Goal: Task Accomplishment & Management: Manage account settings

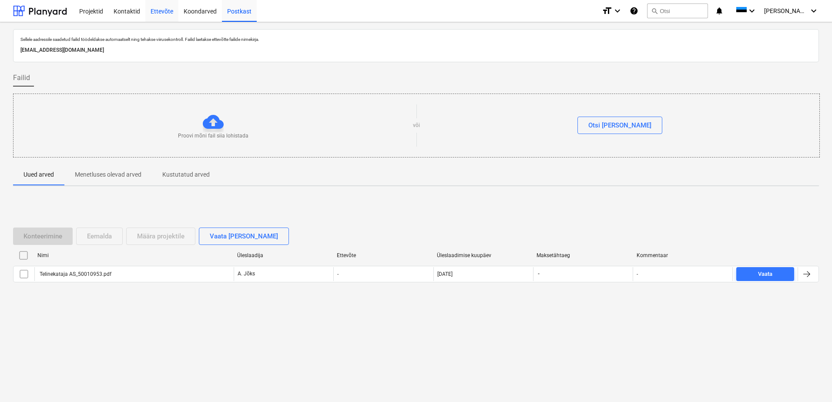
click at [159, 12] on div "Ettevõte" at bounding box center [161, 11] width 33 height 22
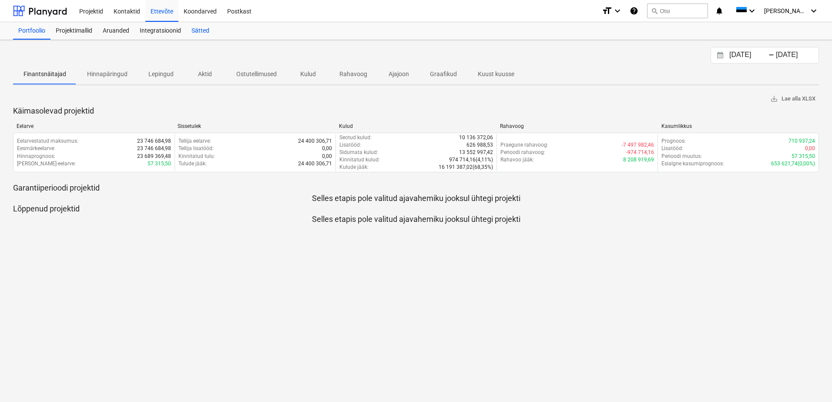
click at [192, 30] on div "Sätted" at bounding box center [200, 30] width 28 height 17
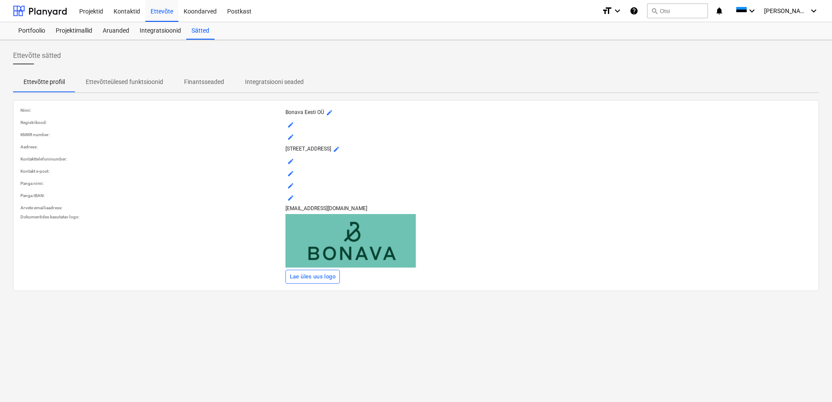
click at [204, 77] on p "Finantsseaded" at bounding box center [204, 81] width 40 height 9
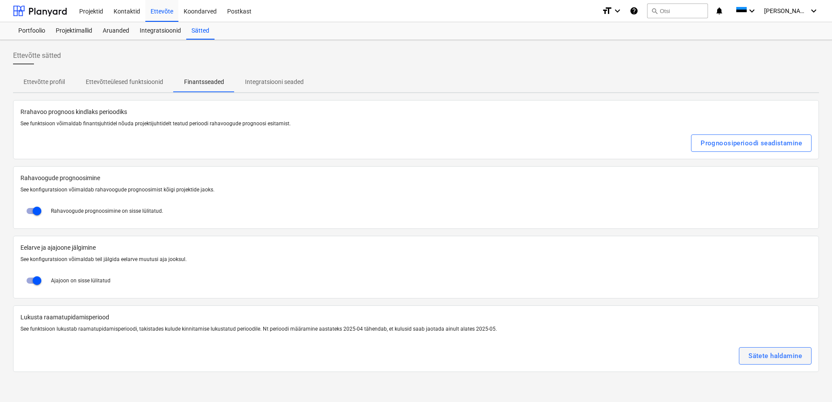
click at [752, 355] on div "Sätete haldamine" at bounding box center [775, 355] width 54 height 11
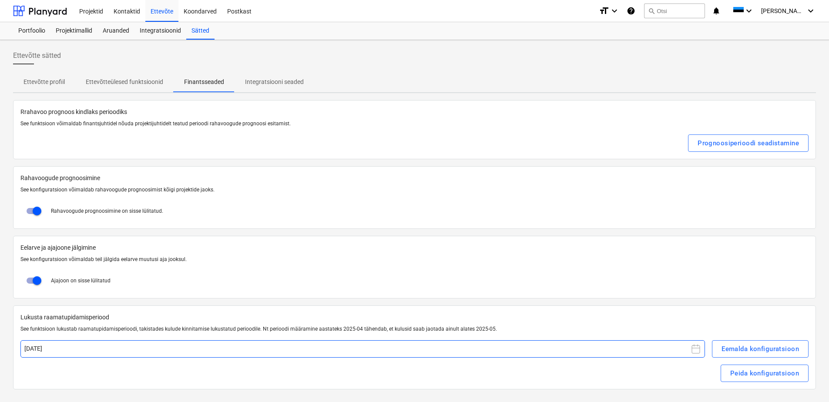
click at [307, 341] on button "[DATE]" at bounding box center [362, 348] width 685 height 17
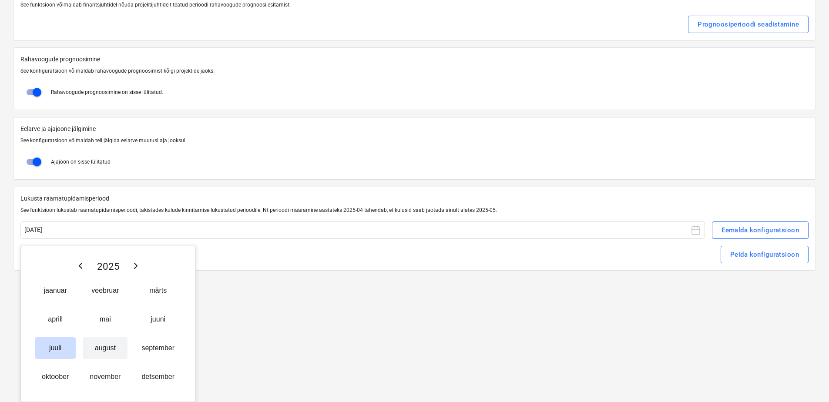
click at [113, 342] on button "august" at bounding box center [105, 348] width 45 height 22
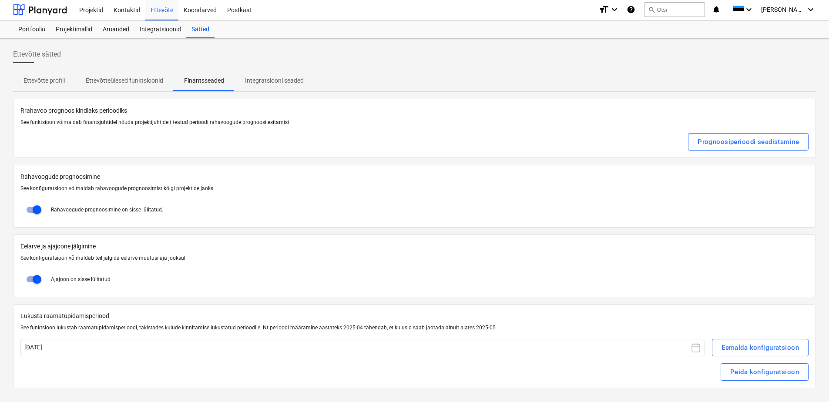
scroll to position [1, 0]
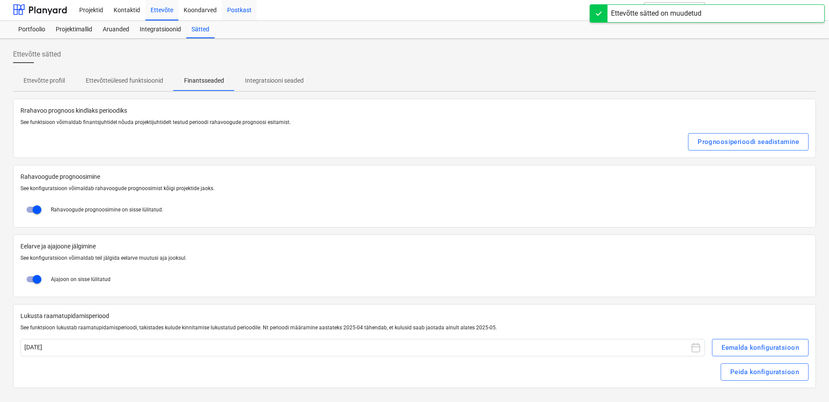
click at [233, 8] on div "Postkast" at bounding box center [239, 9] width 35 height 22
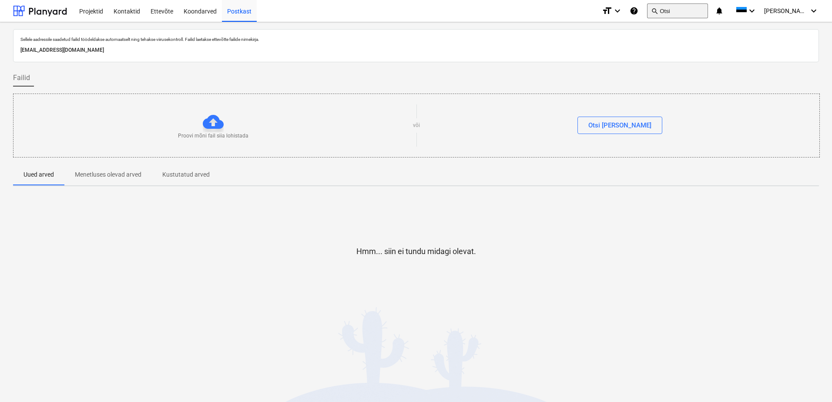
click at [696, 11] on button "search Otsi" at bounding box center [677, 10] width 61 height 15
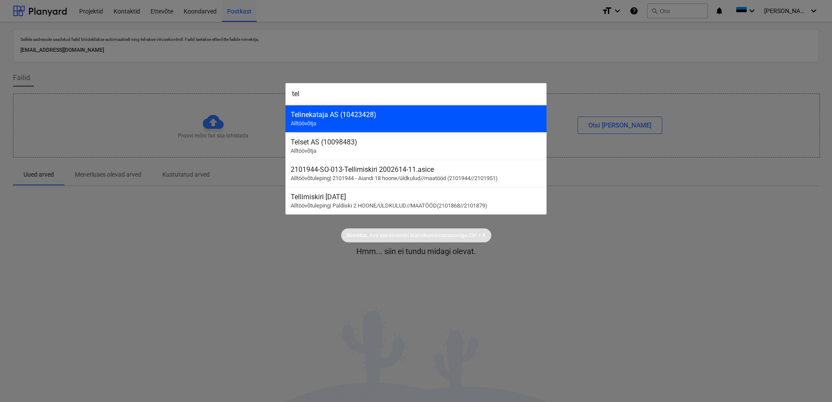
type input "tel"
click at [469, 121] on div "Telinekataja AS (10423428) Alltöövõtja" at bounding box center [415, 118] width 261 height 27
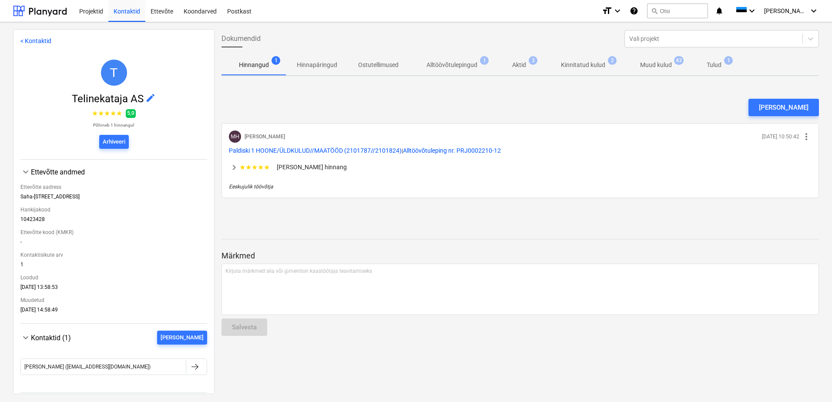
click at [662, 68] on p "Muud kulud" at bounding box center [656, 64] width 32 height 9
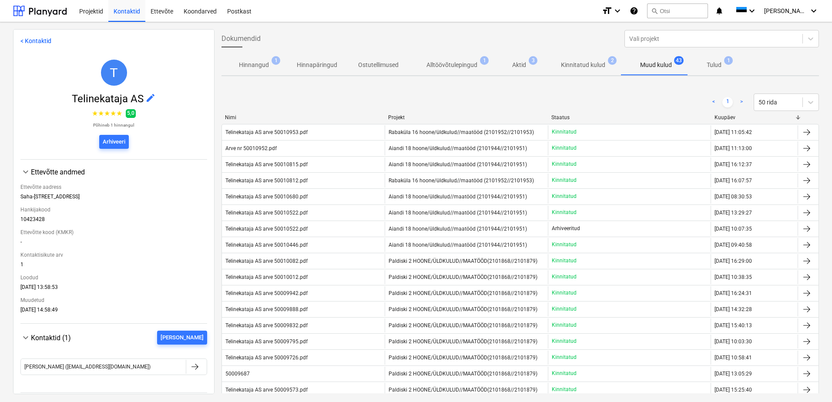
click at [718, 67] on p "Tulud" at bounding box center [714, 64] width 15 height 9
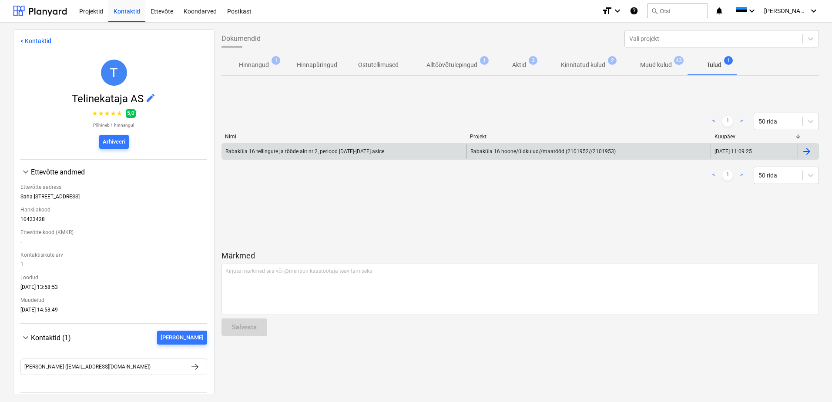
click at [701, 150] on div "Rabaküla 16 hoone/üldkulud//maatööd (2101952//2101953)" at bounding box center [588, 151] width 245 height 14
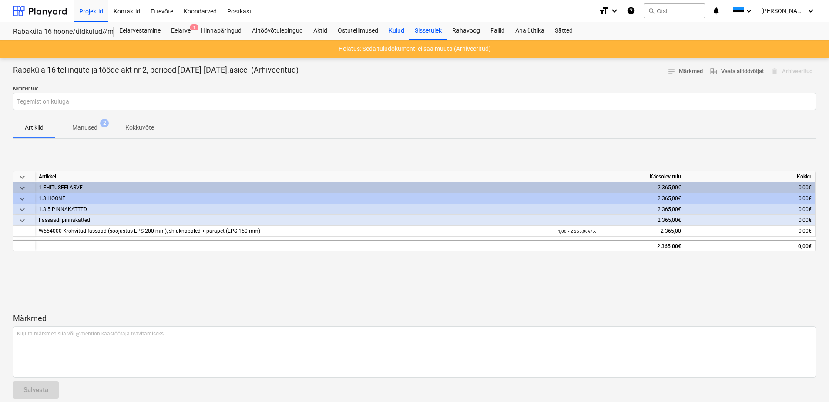
click at [399, 33] on div "Kulud" at bounding box center [396, 30] width 26 height 17
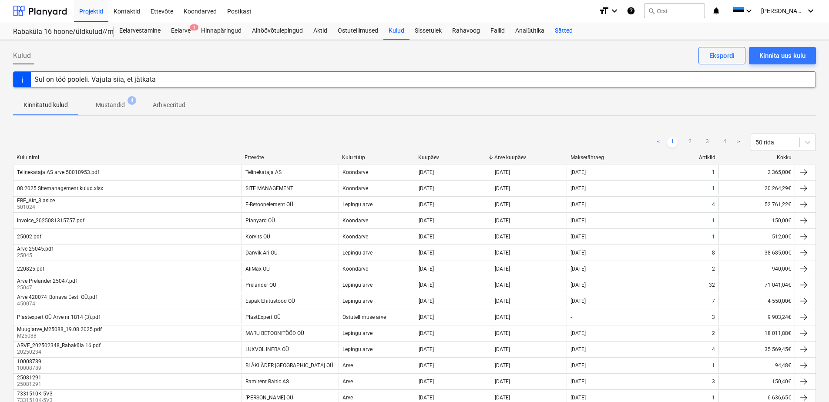
click at [566, 33] on div "Sätted" at bounding box center [564, 30] width 28 height 17
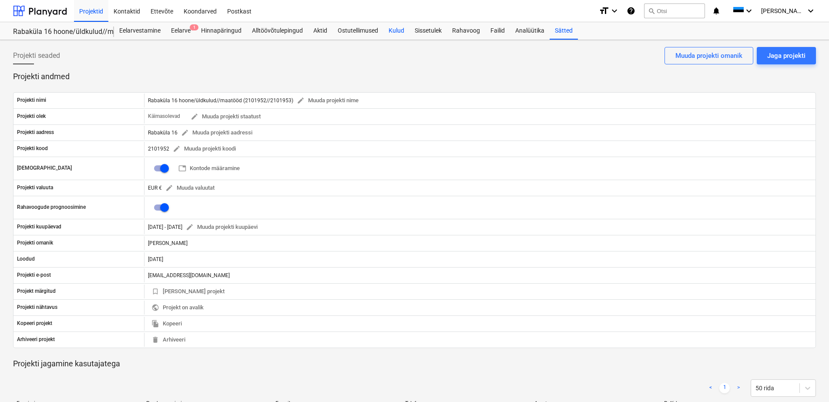
click at [402, 32] on div "Kulud" at bounding box center [396, 30] width 26 height 17
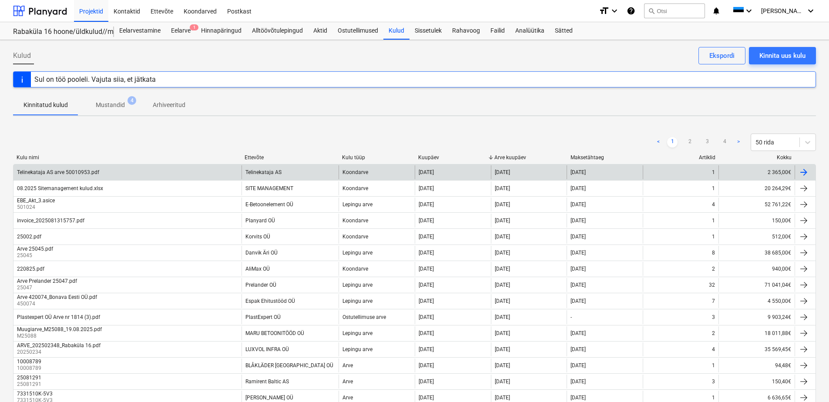
click at [174, 174] on div "Telinekataja AS arve 50010953.pdf" at bounding box center [127, 172] width 228 height 14
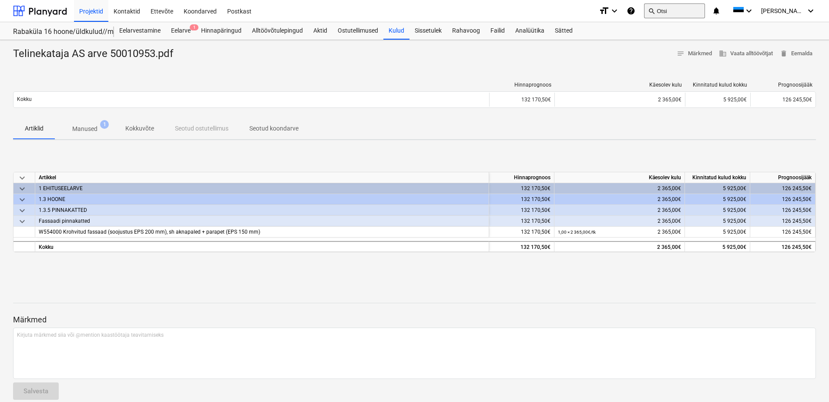
click at [655, 9] on span "search" at bounding box center [651, 10] width 7 height 7
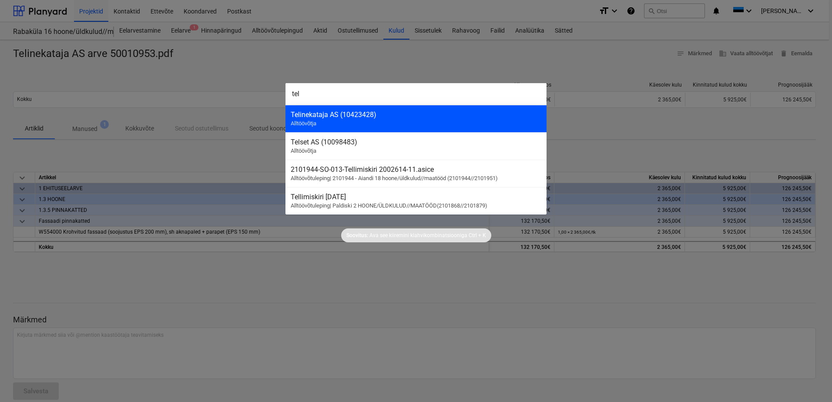
type input "tel"
click at [331, 120] on div "Telinekataja AS (10423428) Alltöövõtja" at bounding box center [415, 118] width 261 height 27
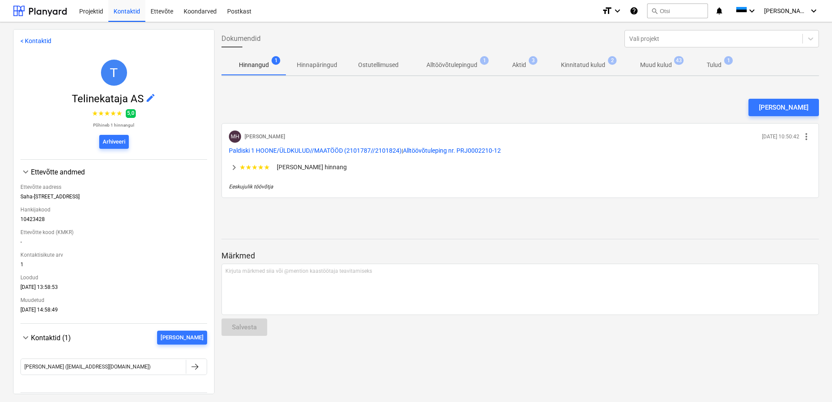
click at [643, 68] on p "Muud kulud" at bounding box center [656, 64] width 32 height 9
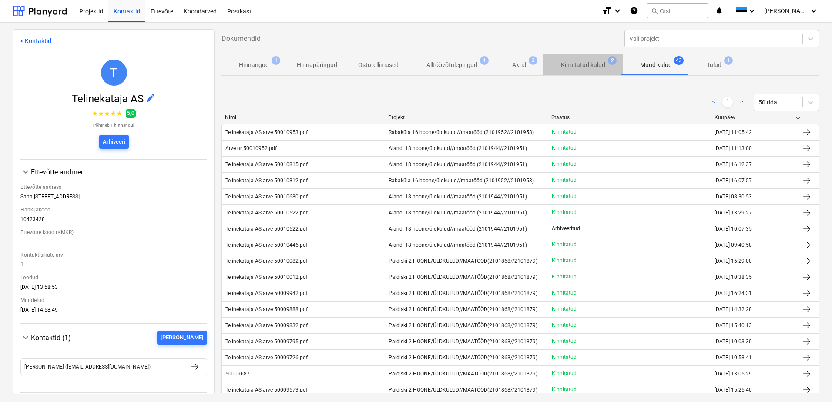
click at [583, 70] on p "Kinnitatud kulud" at bounding box center [583, 64] width 44 height 9
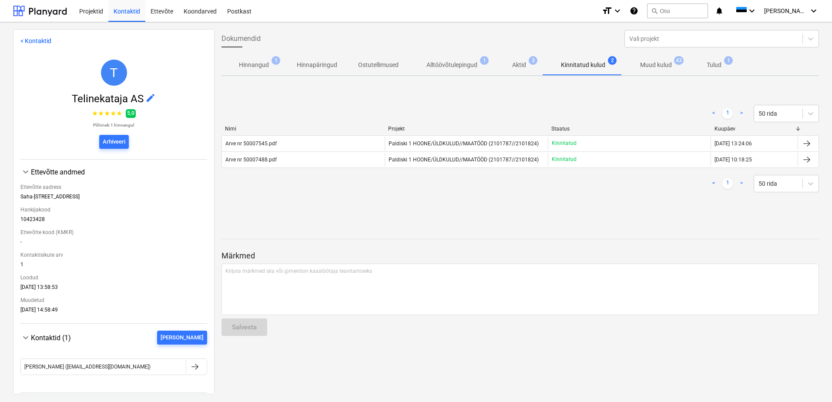
click at [517, 67] on p "Aktid" at bounding box center [519, 64] width 14 height 9
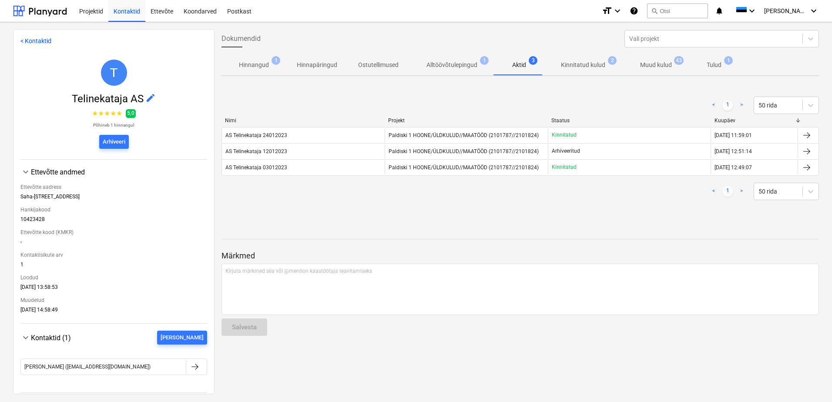
click at [644, 63] on p "Muud kulud" at bounding box center [656, 64] width 32 height 9
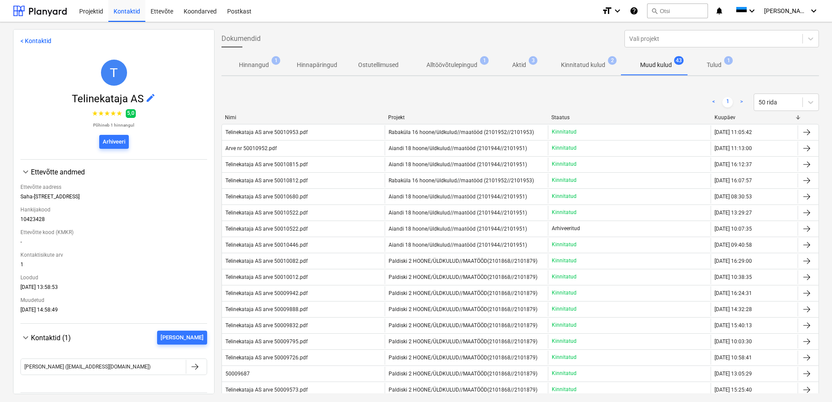
click at [713, 68] on p "Tulud" at bounding box center [714, 64] width 15 height 9
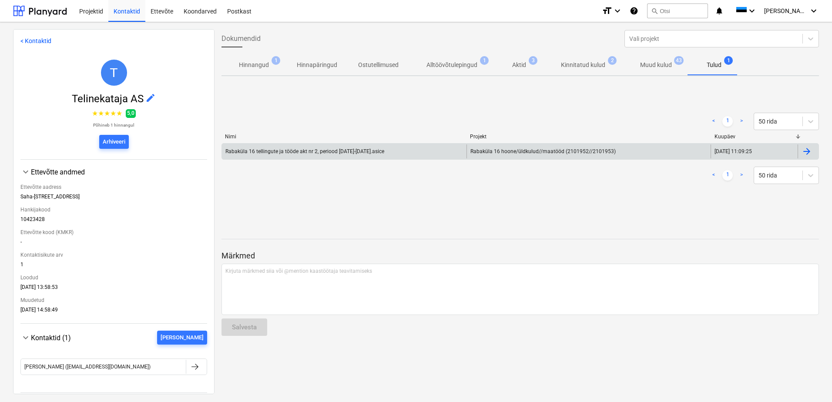
click at [673, 153] on div "Rabaküla 16 hoone/üldkulud//maatööd (2101952//2101953)" at bounding box center [588, 151] width 245 height 14
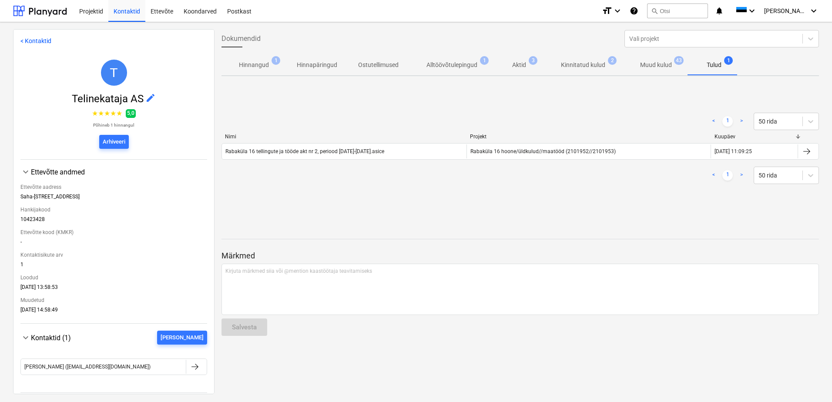
click at [457, 60] on span "Alltöövõtulepingud 1" at bounding box center [452, 65] width 86 height 16
click at [512, 65] on p "Aktid" at bounding box center [519, 64] width 14 height 9
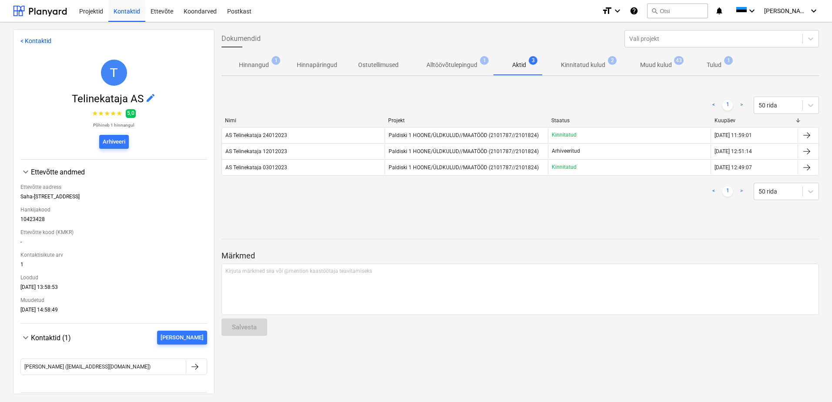
click at [574, 65] on p "Kinnitatud kulud" at bounding box center [583, 64] width 44 height 9
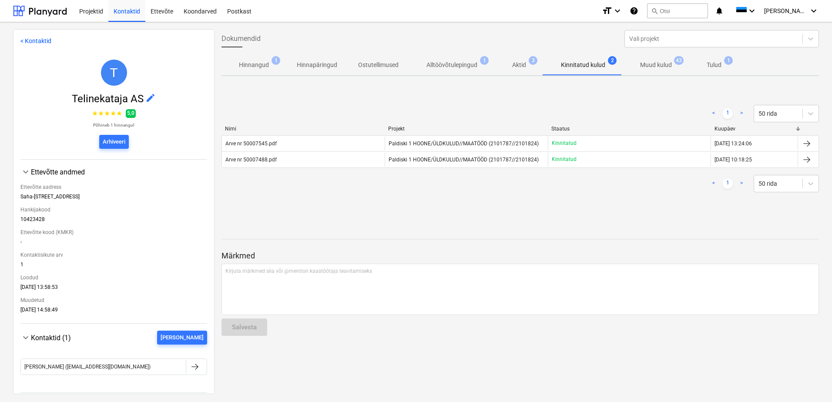
click at [638, 67] on span "Muud kulud 43" at bounding box center [656, 64] width 46 height 9
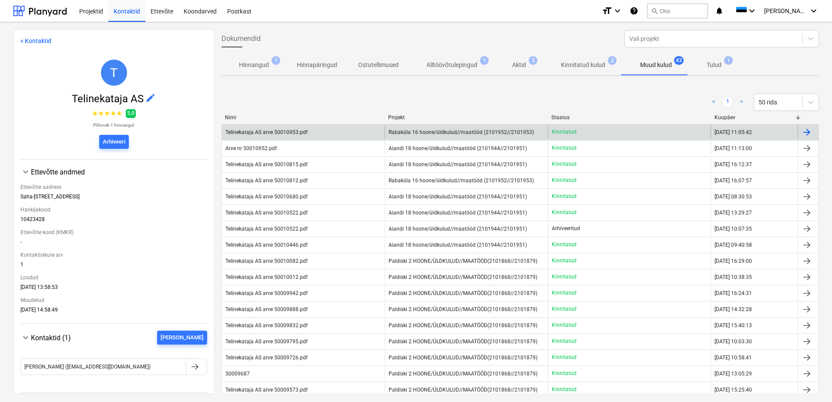
click at [584, 129] on div "Kinnitatud" at bounding box center [629, 132] width 163 height 14
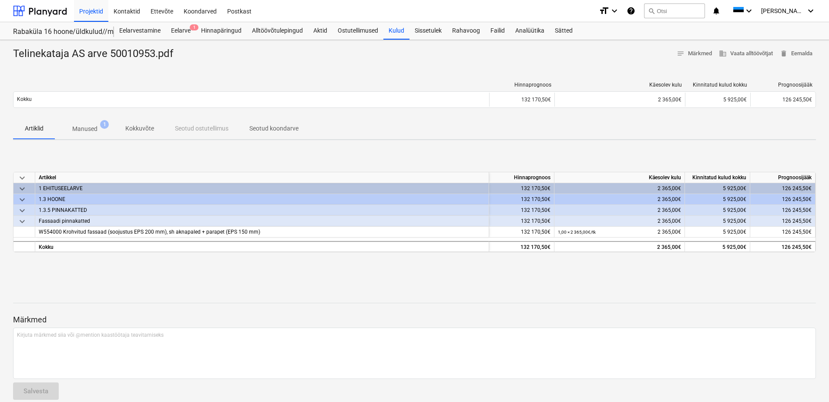
click at [78, 132] on p "Manused" at bounding box center [84, 128] width 25 height 9
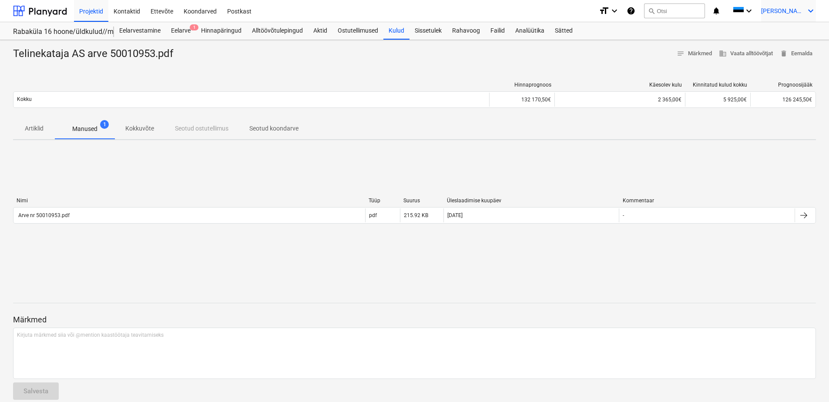
click at [801, 14] on span "[PERSON_NAME]" at bounding box center [783, 10] width 44 height 7
click at [787, 47] on div "Logi välja" at bounding box center [790, 48] width 52 height 14
